Goal: Task Accomplishment & Management: Use online tool/utility

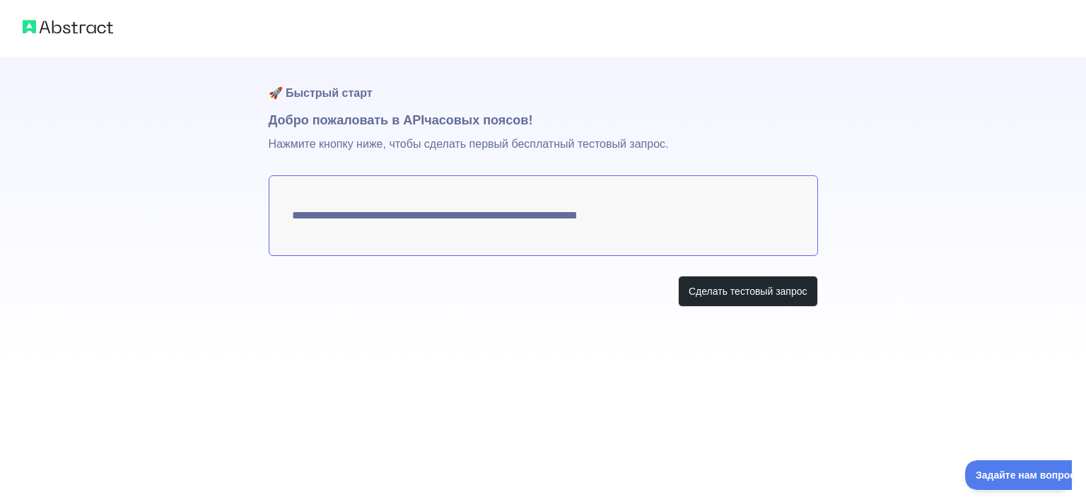
drag, startPoint x: 666, startPoint y: 217, endPoint x: 355, endPoint y: 226, distance: 310.6
click at [357, 228] on textarea "**********" at bounding box center [544, 215] width 550 height 81
click at [382, 209] on textarea "**********" at bounding box center [544, 215] width 550 height 81
click at [684, 288] on button "Сделать тестовый запрос" at bounding box center [748, 292] width 140 height 32
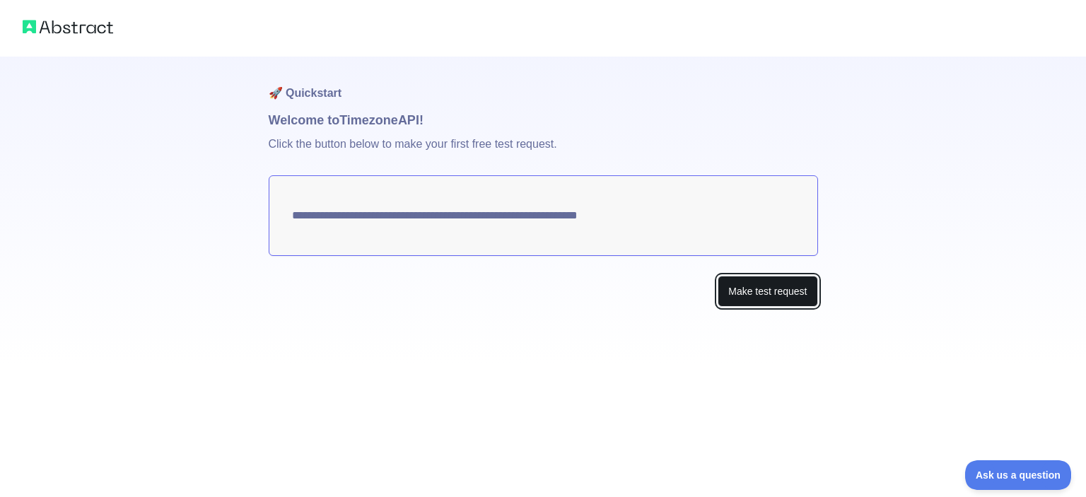
click at [750, 302] on button "Make test request" at bounding box center [768, 292] width 100 height 32
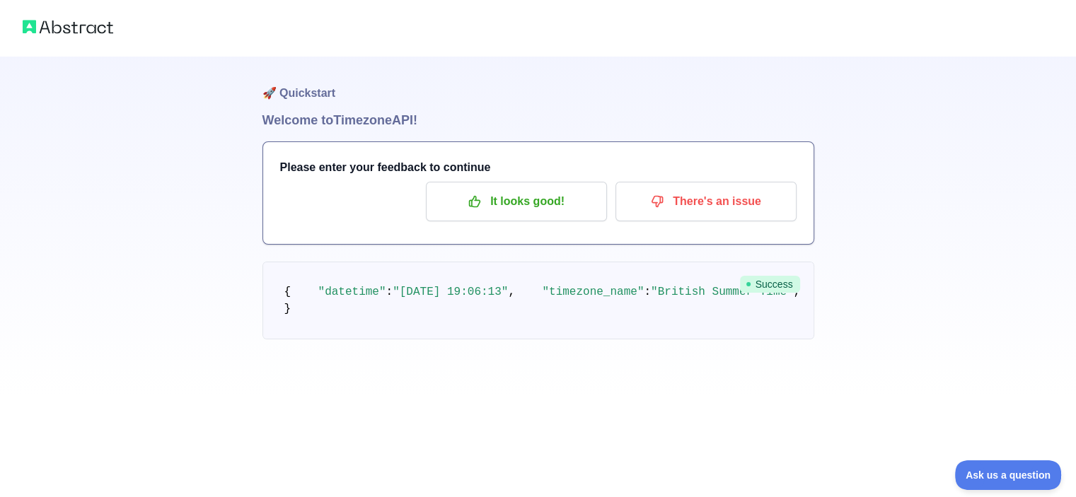
scroll to position [51, 0]
drag, startPoint x: 516, startPoint y: 115, endPoint x: 292, endPoint y: 112, distance: 223.5
click at [269, 142] on div "Please enter your feedback to continue It looks good! There's an issue" at bounding box center [538, 193] width 550 height 102
click at [260, 140] on div at bounding box center [260, 140] width 0 height 0
click at [434, 110] on h1 "Welcome to Timezone API!" at bounding box center [538, 120] width 552 height 20
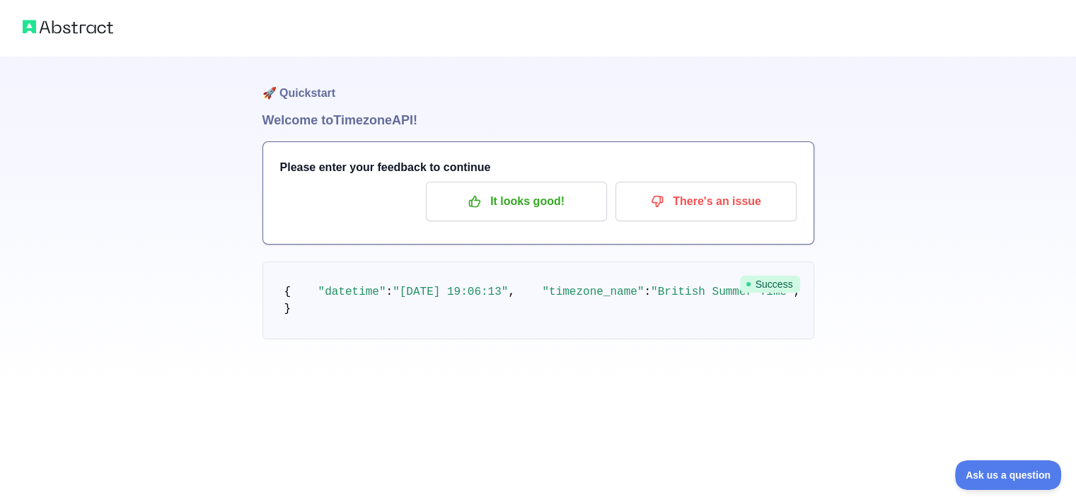
drag, startPoint x: 444, startPoint y: 65, endPoint x: 263, endPoint y: 74, distance: 181.3
click at [263, 110] on h1 "Welcome to Timezone API!" at bounding box center [538, 120] width 552 height 20
click at [254, 129] on div at bounding box center [254, 129] width 0 height 0
click at [561, 110] on h1 "Welcome to Timezone API!" at bounding box center [538, 120] width 552 height 20
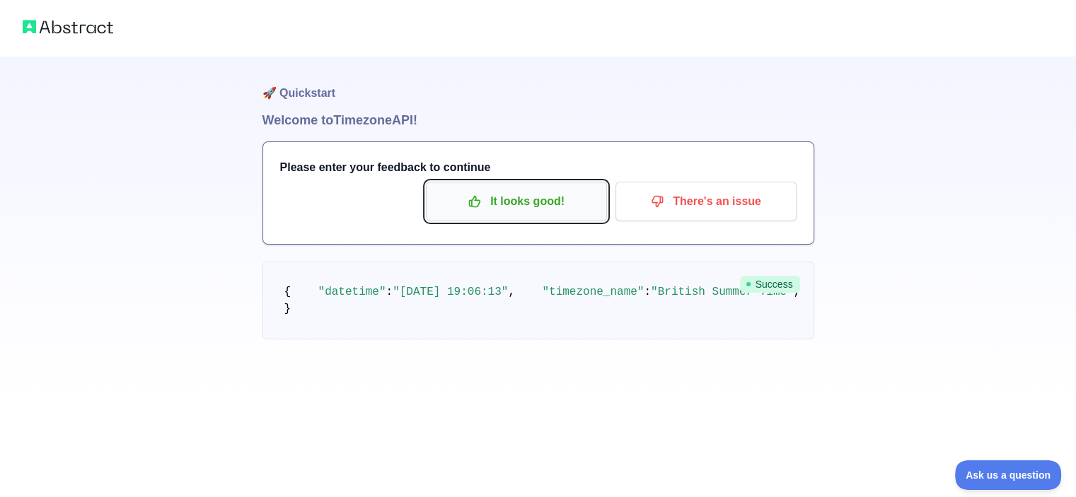
click at [505, 190] on p "It looks good!" at bounding box center [516, 202] width 160 height 24
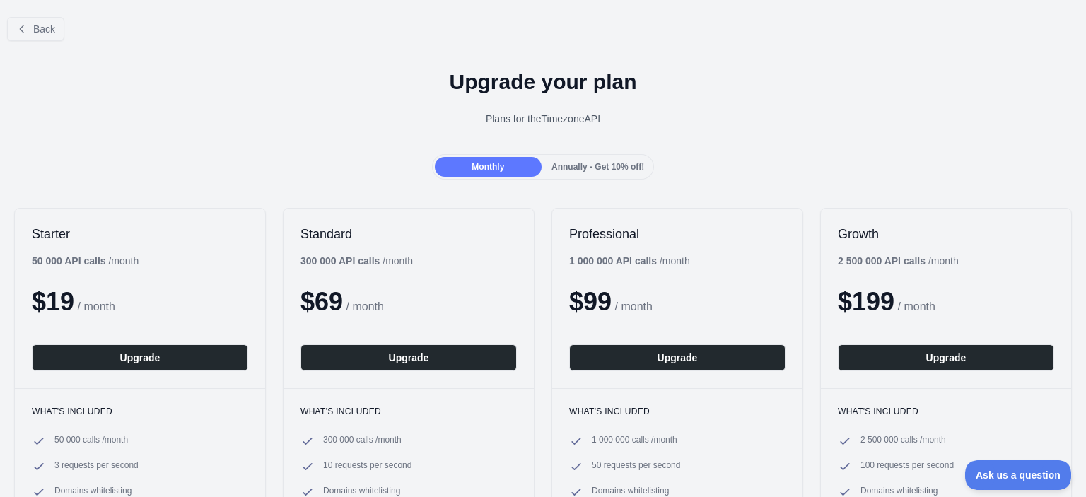
click at [611, 169] on span "Annually - Get 10% off!" at bounding box center [598, 167] width 93 height 10
